Goal: Task Accomplishment & Management: Manage account settings

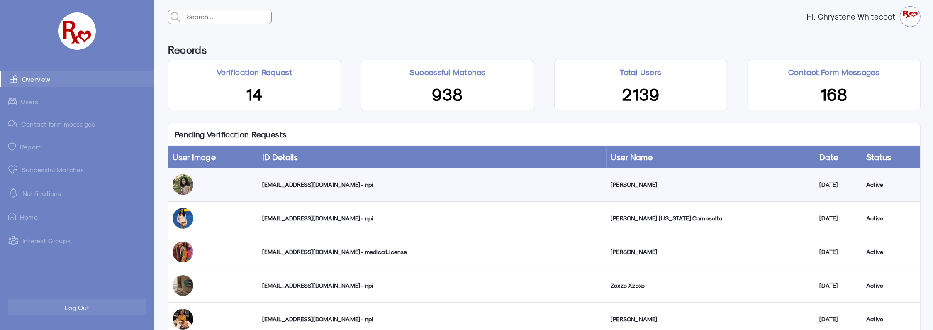
click at [306, 184] on div "[EMAIL_ADDRESS][DOMAIN_NAME] - npi" at bounding box center [432, 184] width 340 height 8
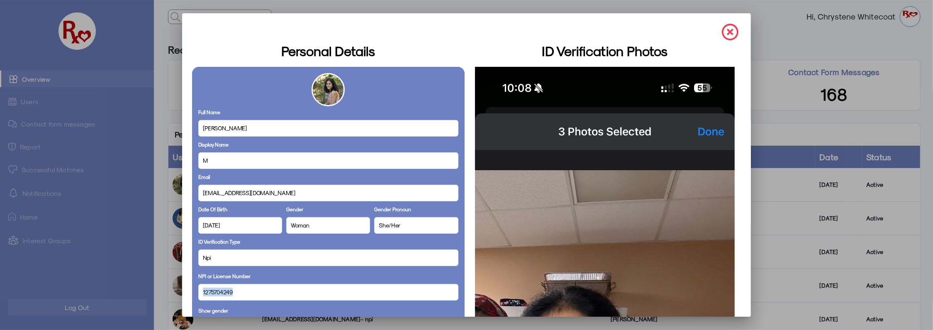
drag, startPoint x: 223, startPoint y: 293, endPoint x: 183, endPoint y: 298, distance: 40.1
click at [183, 298] on mat-dialog-container "Personal Details Full Name [PERSON_NAME] Display Name M Email [EMAIL_ADDRESS][D…" at bounding box center [466, 164] width 569 height 303
copy span "1275704249"
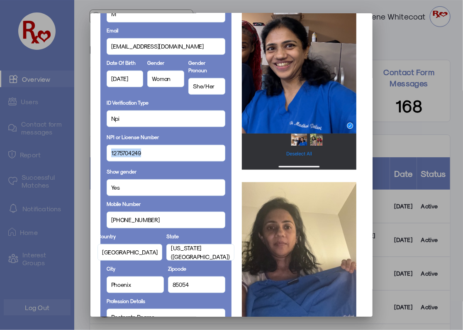
scroll to position [442, 0]
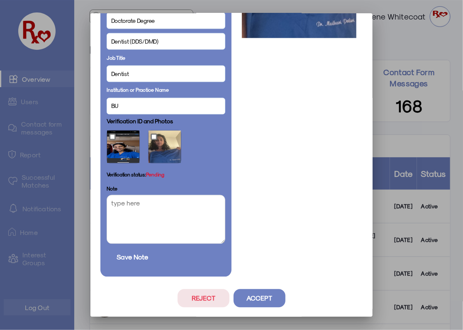
click at [194, 299] on button "Reject" at bounding box center [203, 298] width 52 height 18
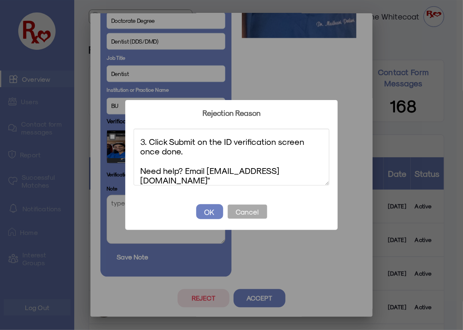
scroll to position [0, 0]
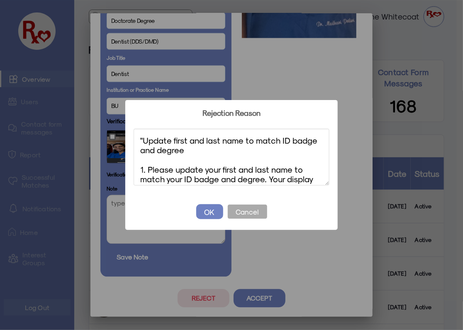
click at [143, 138] on textarea ""Update first and last name to match ID badge and degree 1. Please update your …" at bounding box center [232, 157] width 196 height 57
click at [202, 140] on textarea "Update first and last name to match ID badge and degree 1. Please update your f…" at bounding box center [232, 157] width 196 height 57
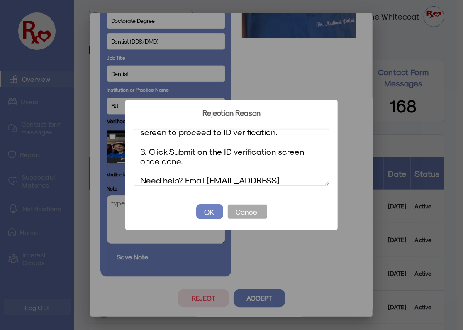
scroll to position [85, 0]
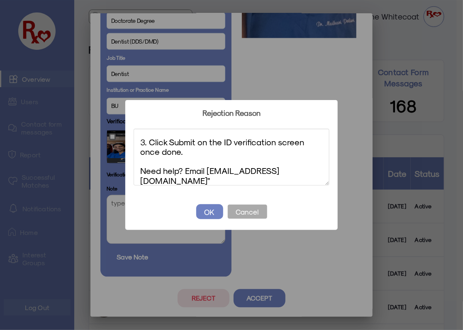
drag, startPoint x: 273, startPoint y: 179, endPoint x: 113, endPoint y: 158, distance: 161.0
click at [113, 158] on div "? ! i Rejection Reason × Update last name to match your degree 1. Please update…" at bounding box center [231, 165] width 463 height 330
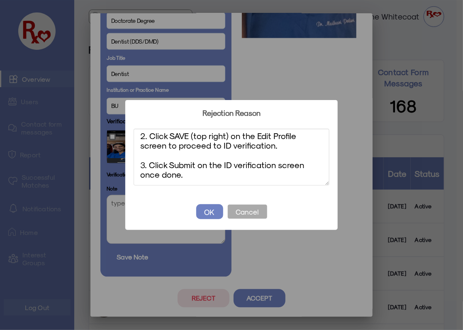
scroll to position [62, 0]
type textarea "Update last name to match your degree 1. Please update your last name to match …"
click at [216, 212] on button "OK" at bounding box center [209, 211] width 27 height 15
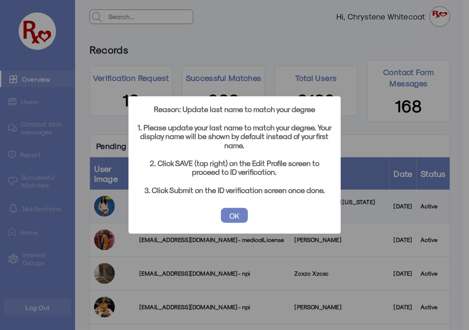
click at [238, 214] on button "OK" at bounding box center [234, 215] width 27 height 15
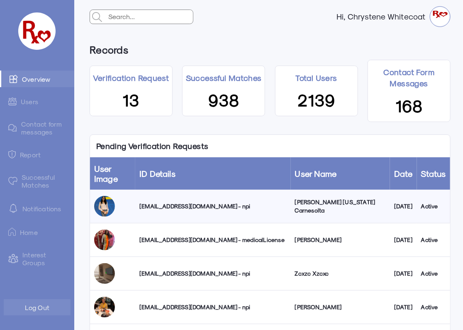
click at [207, 207] on div "[EMAIL_ADDRESS][DOMAIN_NAME] - npi" at bounding box center [212, 206] width 147 height 8
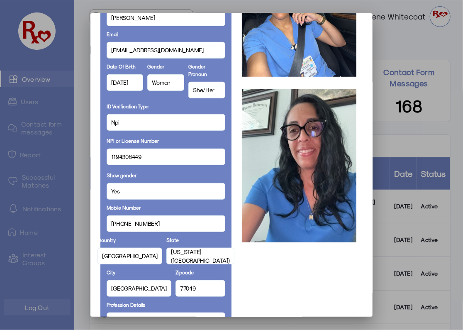
scroll to position [0, 0]
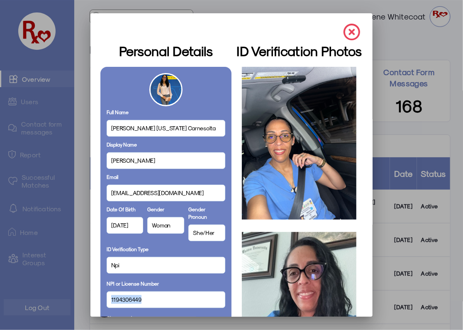
drag, startPoint x: 143, startPoint y: 299, endPoint x: 104, endPoint y: 300, distance: 38.2
click at [107, 300] on div "1194306449" at bounding box center [166, 299] width 119 height 17
copy span "1194306449"
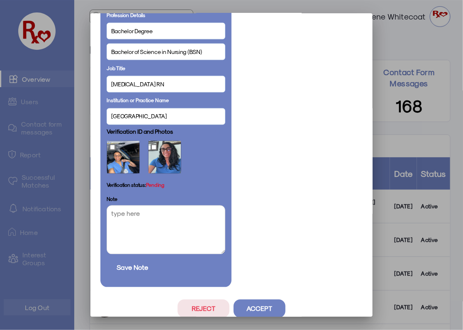
scroll to position [442, 0]
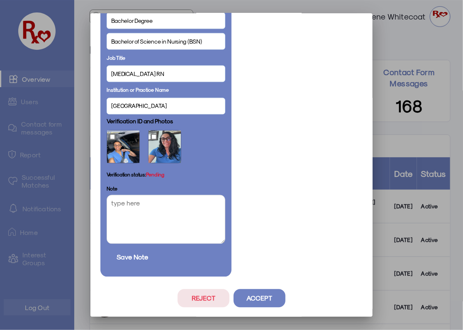
click at [174, 295] on div "Reject Accept" at bounding box center [231, 295] width 262 height 24
click at [189, 295] on button "Reject" at bounding box center [203, 298] width 52 height 18
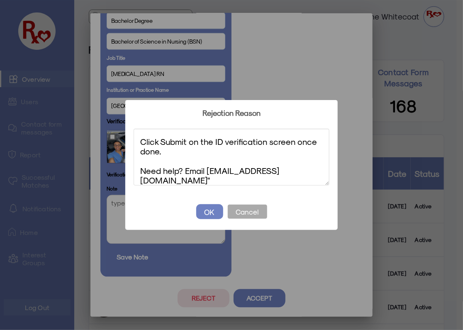
scroll to position [0, 0]
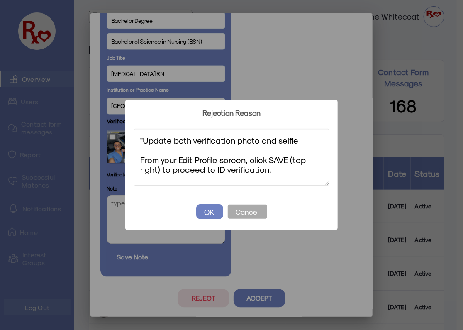
click at [142, 142] on textarea ""Update both verification photo and selfie From your Edit Profile screen, click…" at bounding box center [232, 157] width 196 height 57
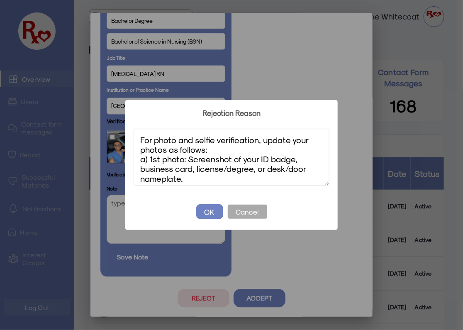
scroll to position [58, 0]
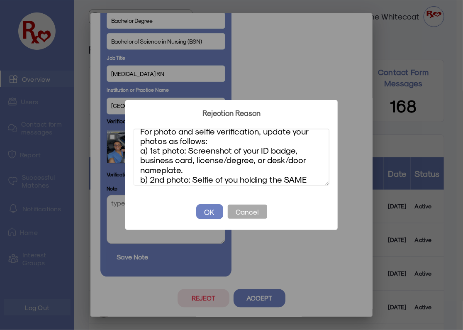
drag, startPoint x: 185, startPoint y: 167, endPoint x: 122, endPoint y: 160, distance: 63.4
click at [122, 160] on div "? ! i Rejection Reason × Update both verification photo and selfie From your Ed…" at bounding box center [231, 165] width 463 height 330
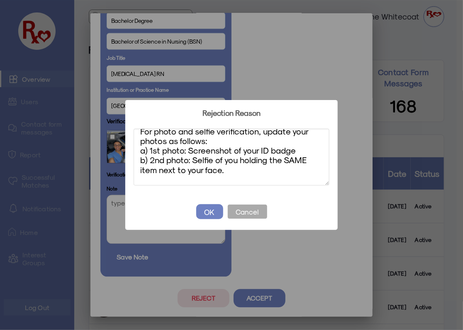
click at [156, 169] on textarea "Update both verification photo and selfie From your Edit Profile screen, click …" at bounding box center [232, 157] width 196 height 57
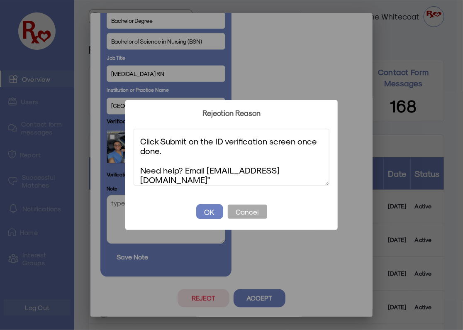
scroll to position [108, 0]
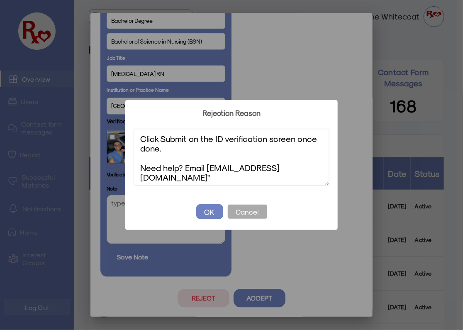
drag, startPoint x: 281, startPoint y: 178, endPoint x: 136, endPoint y: 162, distance: 145.6
click at [137, 163] on textarea "Update both verification photo and selfie From your Edit Profile screen, click …" at bounding box center [232, 157] width 196 height 57
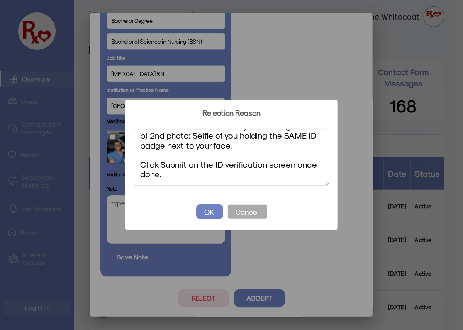
scroll to position [82, 0]
type textarea "Update both verification photo and selfie From your Edit Profile screen, click …"
click at [205, 210] on button "OK" at bounding box center [209, 211] width 27 height 15
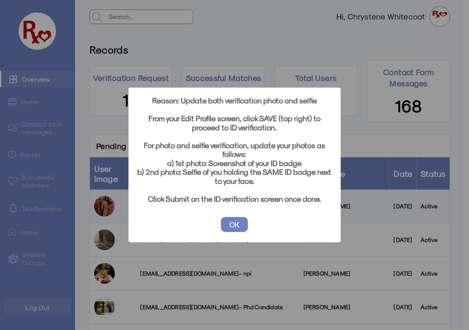
click at [233, 223] on button "OK" at bounding box center [234, 224] width 27 height 15
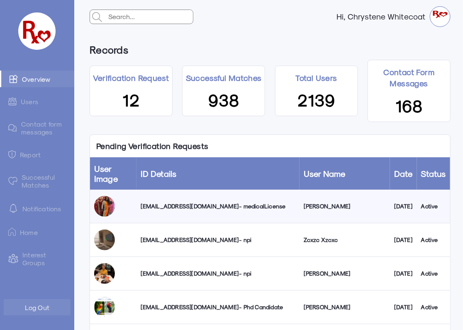
click at [202, 207] on div "[EMAIL_ADDRESS][DOMAIN_NAME] - medicalLicense" at bounding box center [218, 206] width 155 height 8
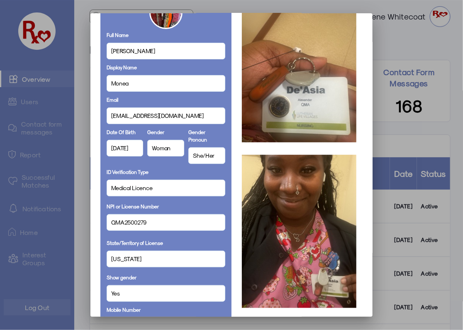
scroll to position [73, 0]
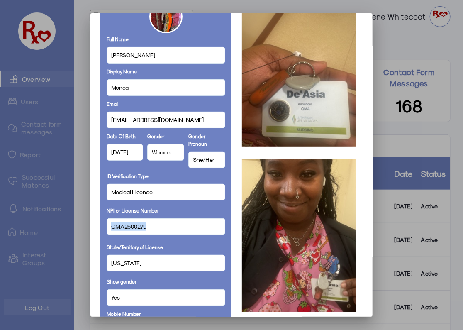
drag, startPoint x: 145, startPoint y: 225, endPoint x: 106, endPoint y: 227, distance: 39.5
click at [107, 227] on div "QMA2500279" at bounding box center [166, 226] width 119 height 17
copy span "QMA2500279"
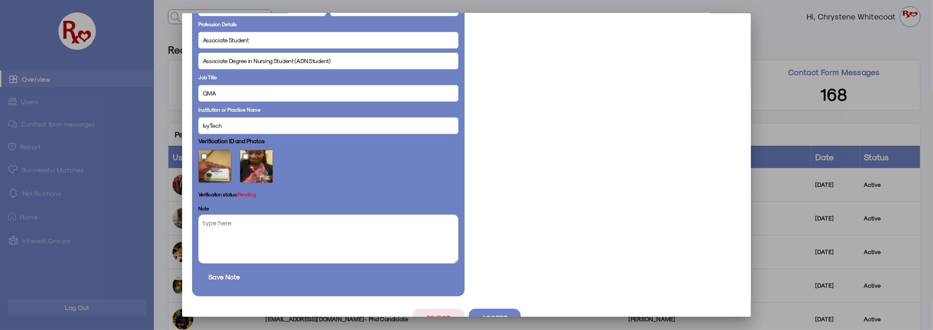
scroll to position [471, 0]
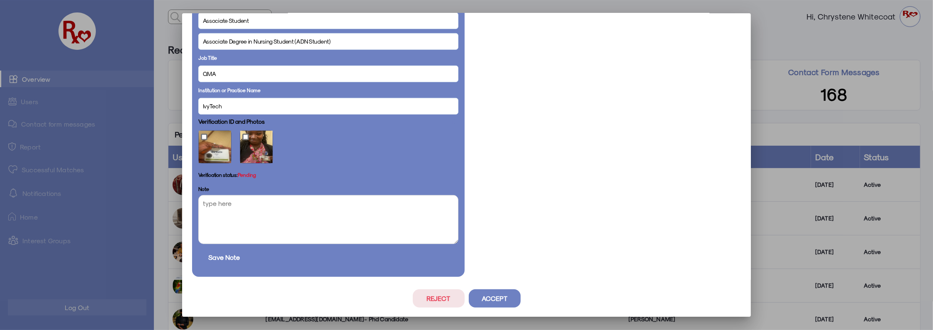
click at [432, 301] on button "Reject" at bounding box center [439, 298] width 52 height 18
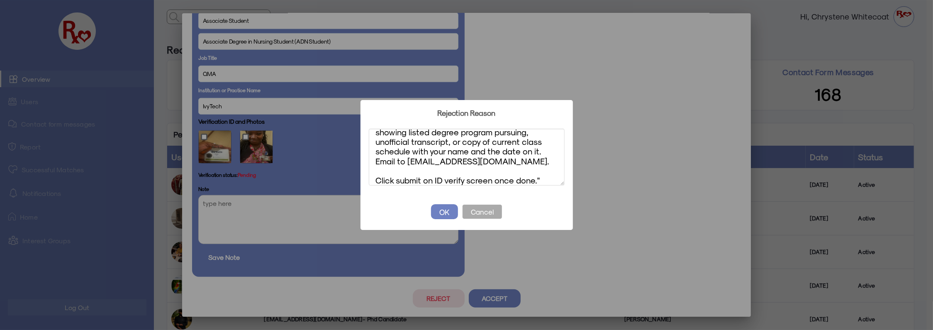
scroll to position [0, 0]
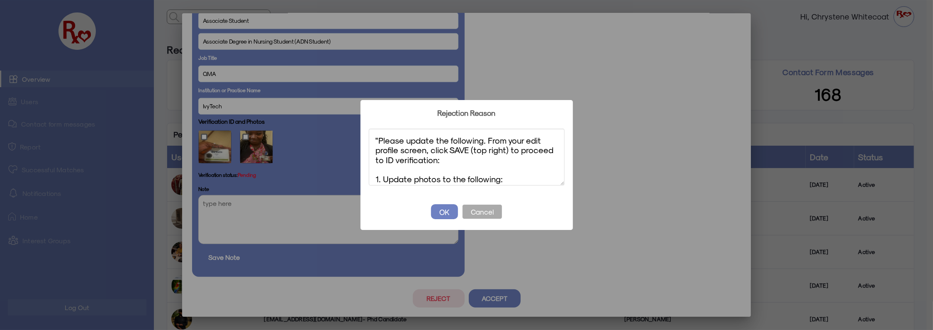
click at [379, 139] on textarea ""Please update the following. From your edit profile screen, click SAVE (top ri…" at bounding box center [467, 157] width 196 height 57
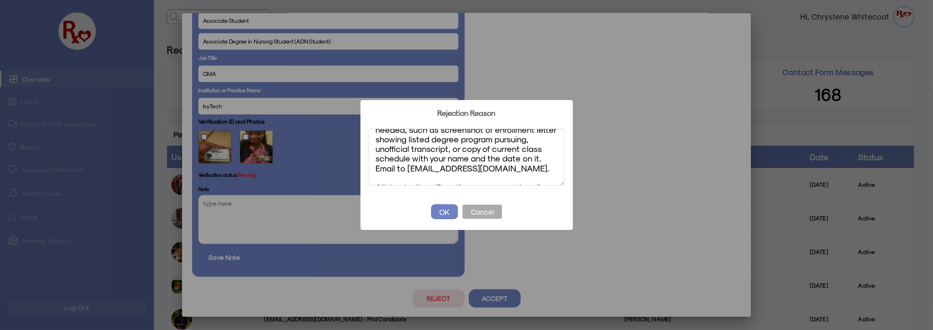
scroll to position [111, 0]
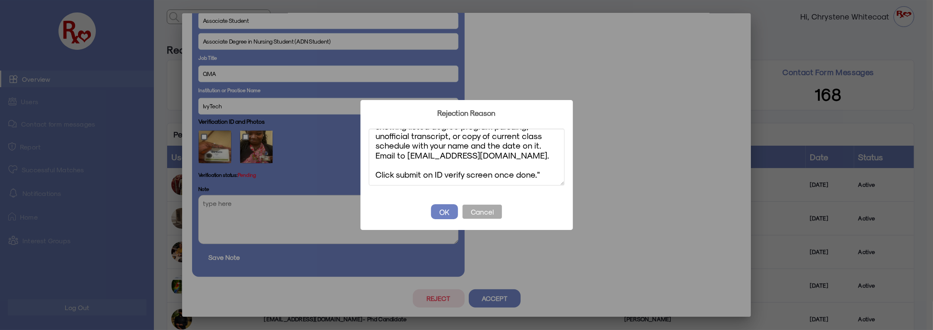
click at [540, 174] on textarea "Please update the following. From your edit profile screen, click SAVE (top rig…" at bounding box center [467, 157] width 196 height 57
type textarea "Please update the following. From your edit profile screen, click SAVE (top rig…"
click at [436, 209] on button "OK" at bounding box center [444, 211] width 27 height 15
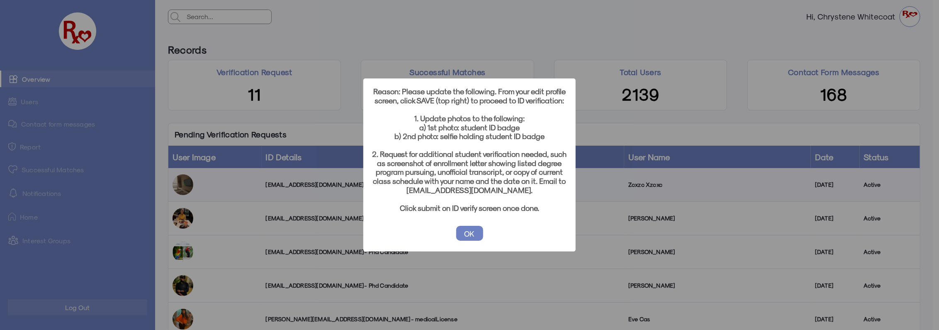
click at [466, 235] on button "OK" at bounding box center [469, 233] width 27 height 15
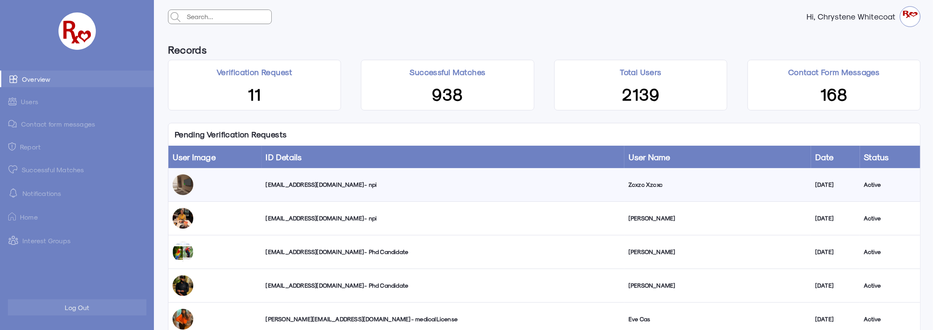
click at [56, 168] on link "Successful Matches" at bounding box center [77, 169] width 154 height 17
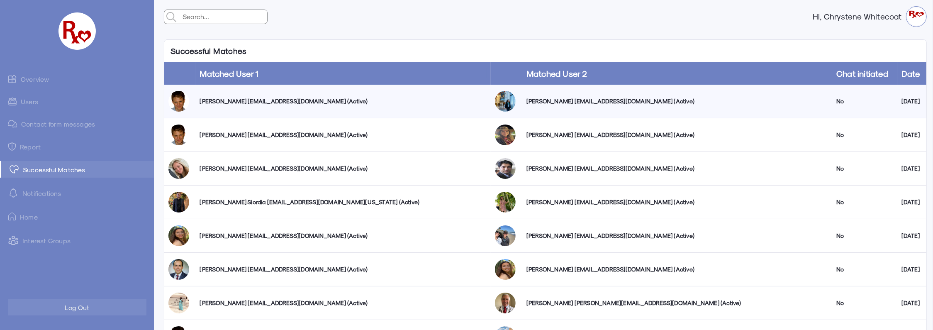
click at [43, 80] on link "Overview" at bounding box center [77, 78] width 154 height 17
